Goal: Information Seeking & Learning: Find contact information

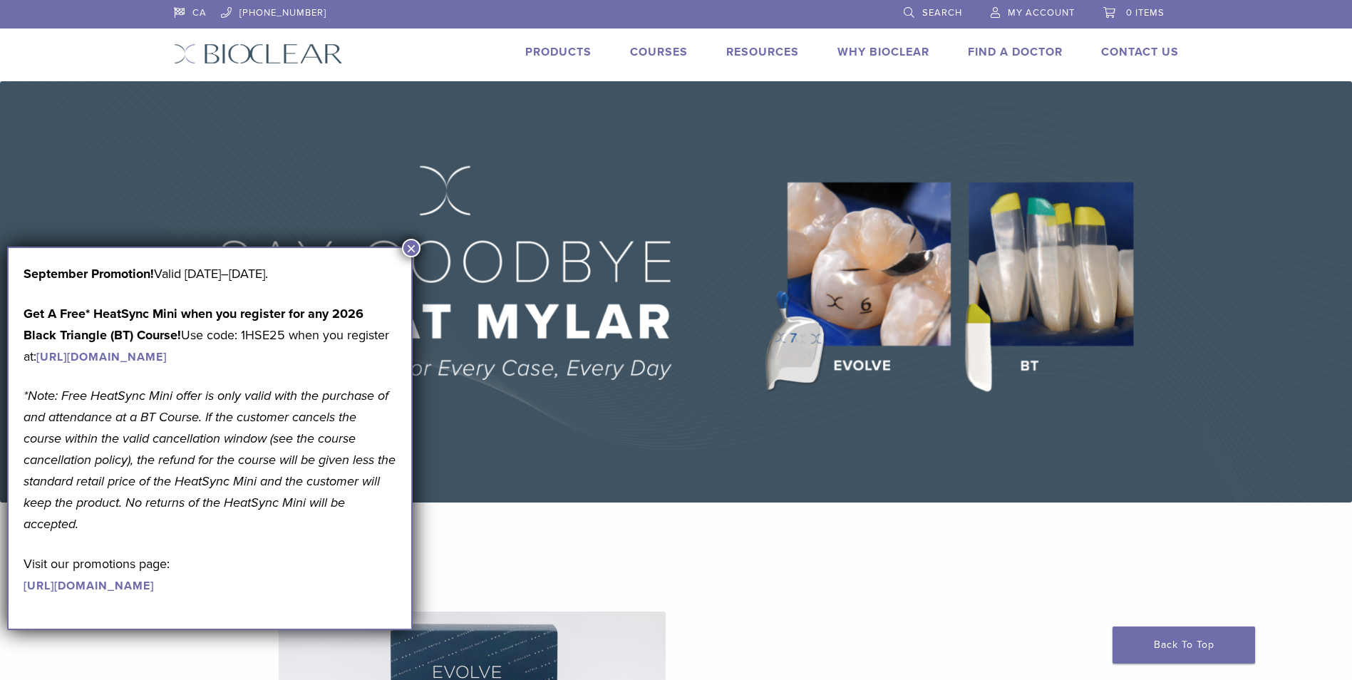
click at [410, 250] on button "×" at bounding box center [411, 248] width 19 height 19
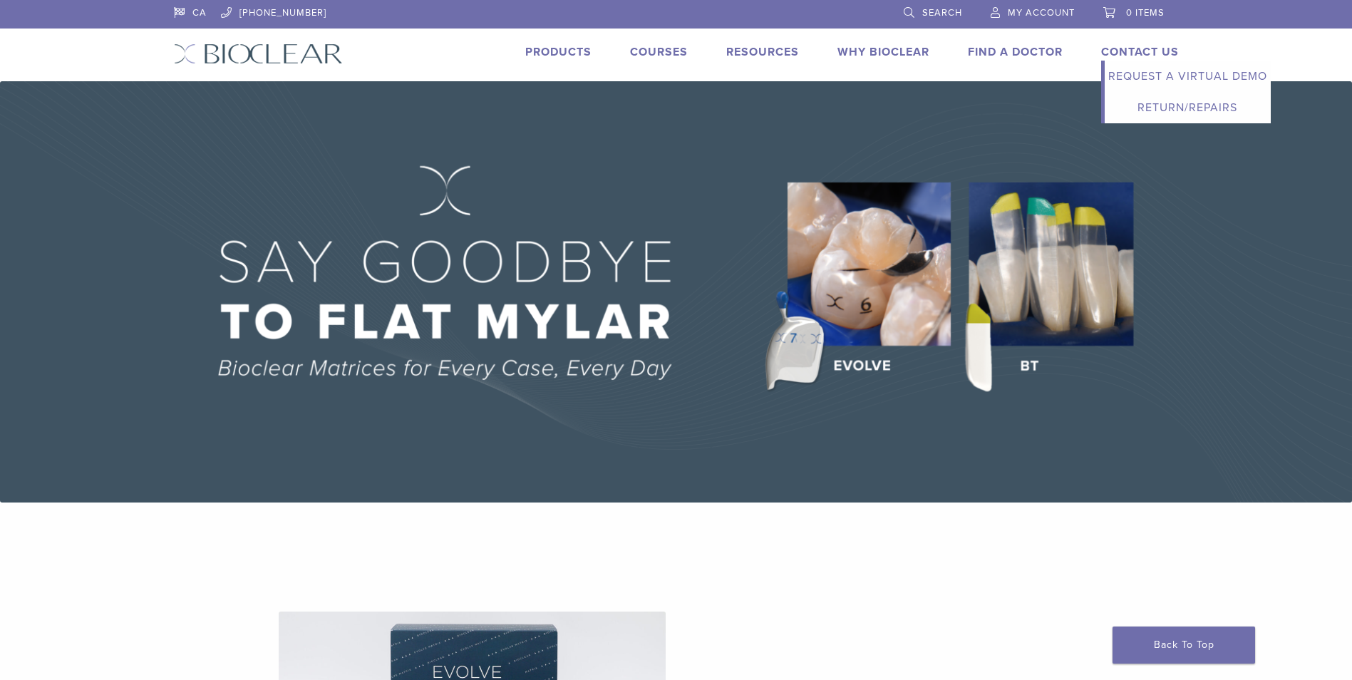
click at [1117, 51] on link "Contact Us" at bounding box center [1140, 52] width 78 height 14
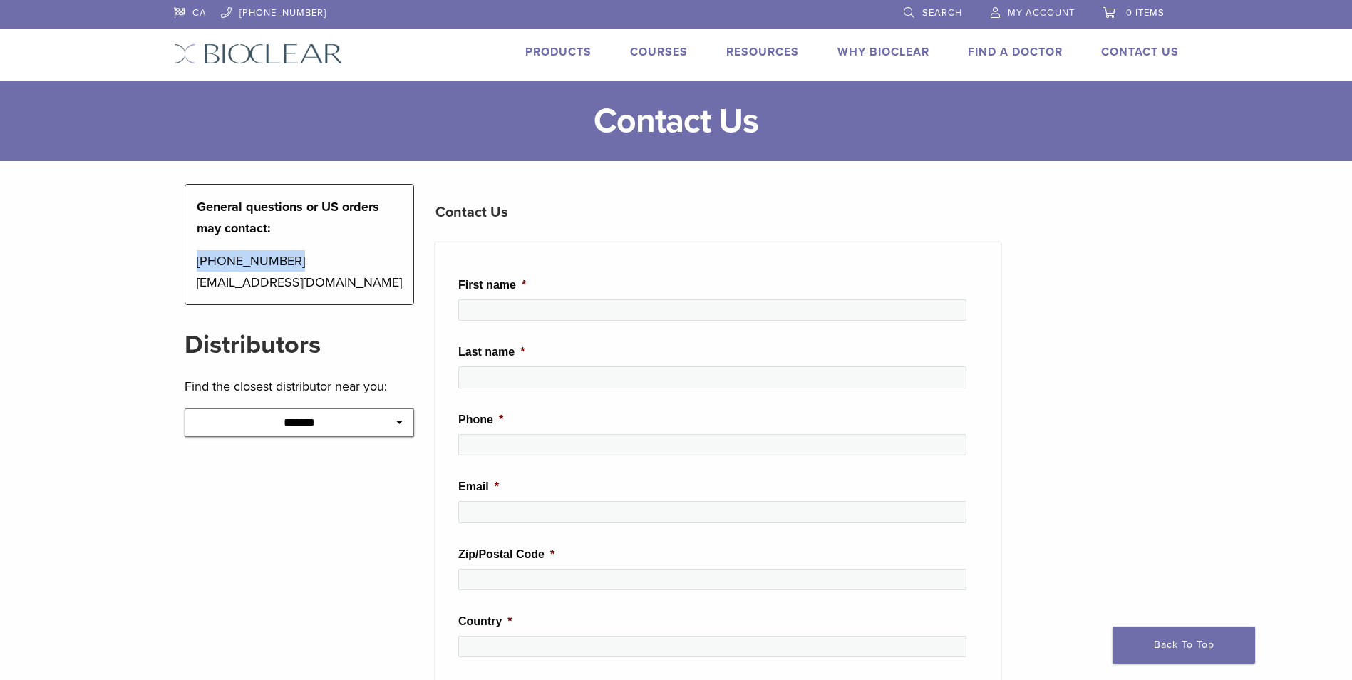
drag, startPoint x: 283, startPoint y: 267, endPoint x: 192, endPoint y: 269, distance: 90.6
click at [192, 269] on div "General questions or US orders may contact: [PHONE_NUMBER] [EMAIL_ADDRESS][DOMA…" at bounding box center [300, 244] width 230 height 121
copy p "[PHONE_NUMBER]"
drag, startPoint x: 371, startPoint y: 285, endPoint x: 188, endPoint y: 287, distance: 183.2
click at [188, 287] on div "General questions or US orders may contact: [PHONE_NUMBER] [EMAIL_ADDRESS][DOMA…" at bounding box center [300, 244] width 230 height 121
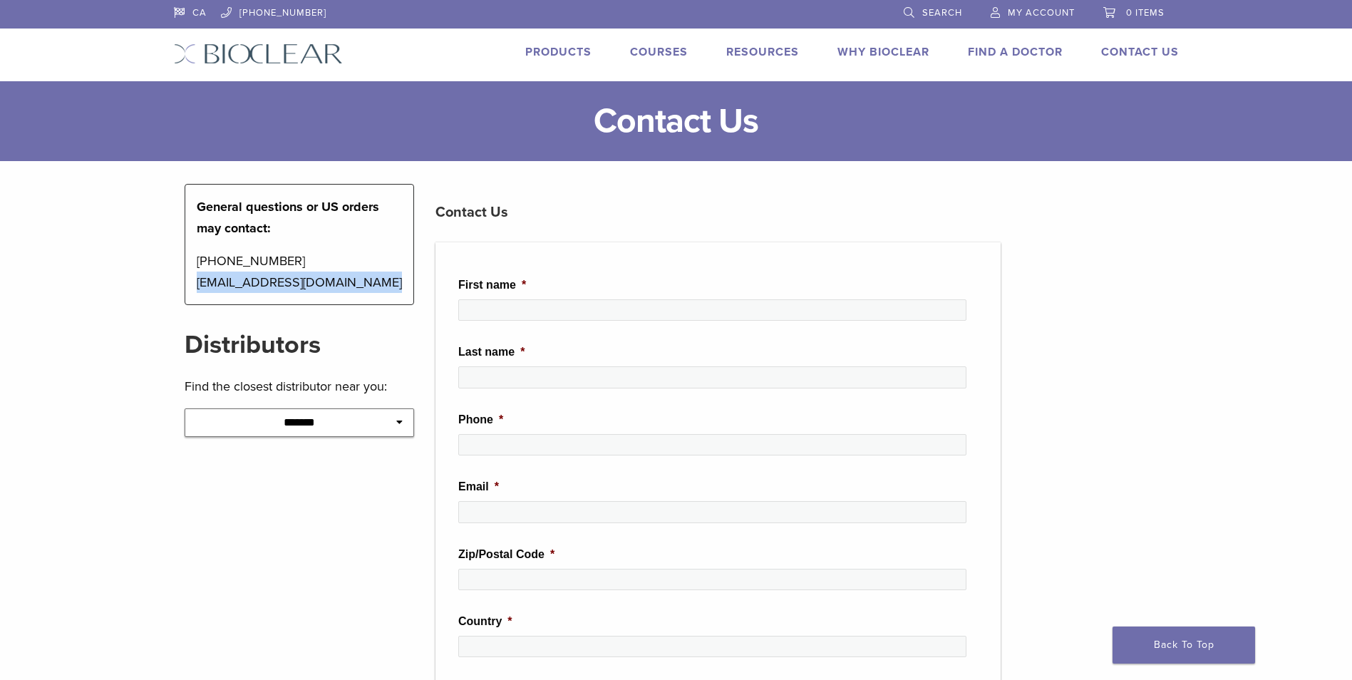
copy p "[EMAIL_ADDRESS][DOMAIN_NAME]"
